Goal: Go to known website: Access a specific website the user already knows

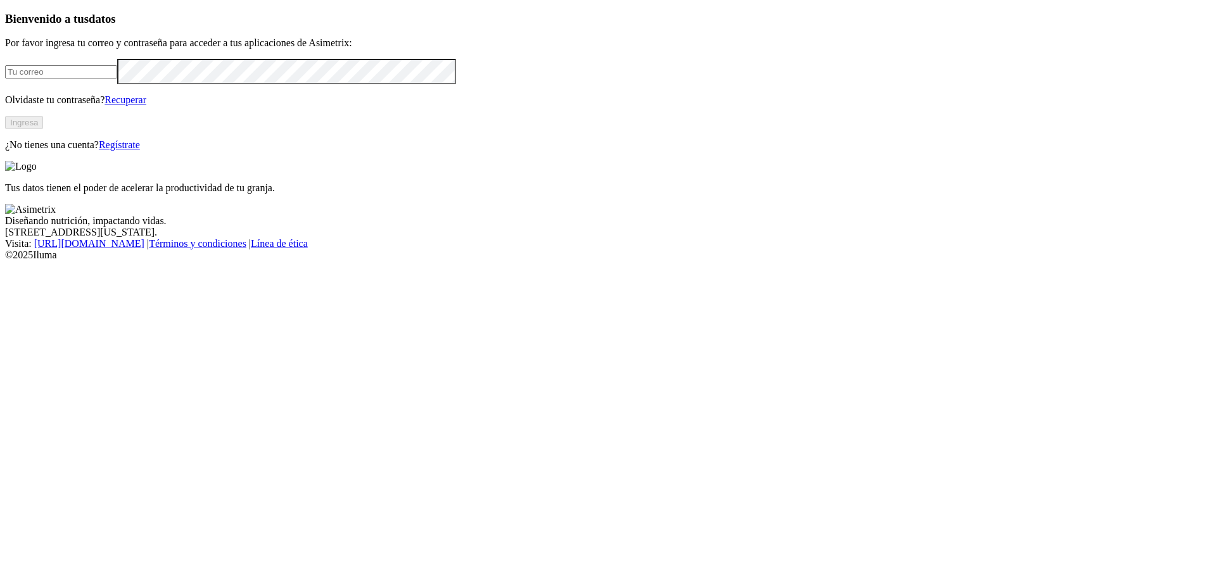
click at [117, 79] on input "email" at bounding box center [61, 71] width 112 height 13
type input "alejandra.perez@cipa.com.co"
click input "submit" at bounding box center [0, 0] width 0 height 0
